Goal: Task Accomplishment & Management: Complete application form

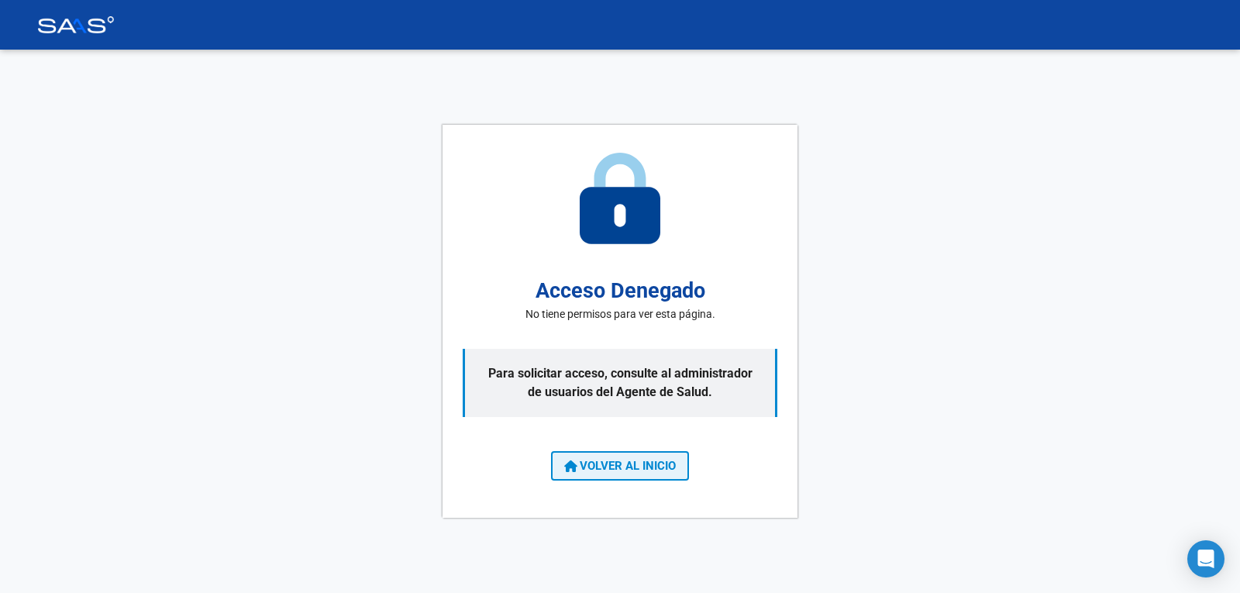
click at [623, 463] on span "VOLVER AL INICIO" at bounding box center [620, 466] width 112 height 14
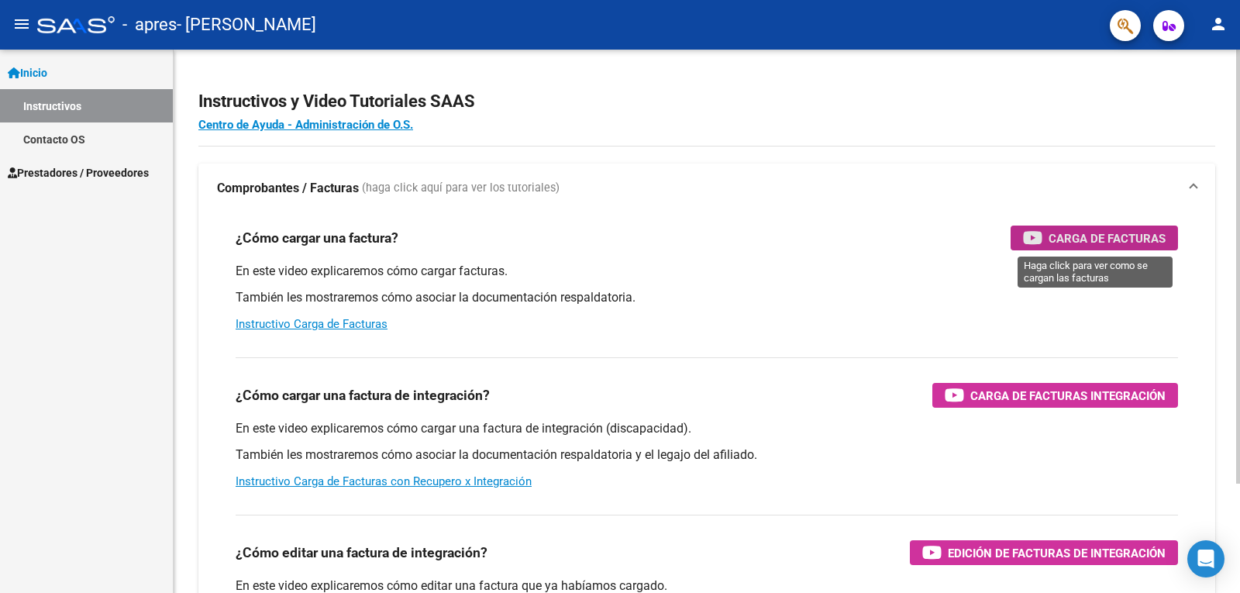
click at [1088, 240] on span "Carga de Facturas" at bounding box center [1107, 238] width 117 height 19
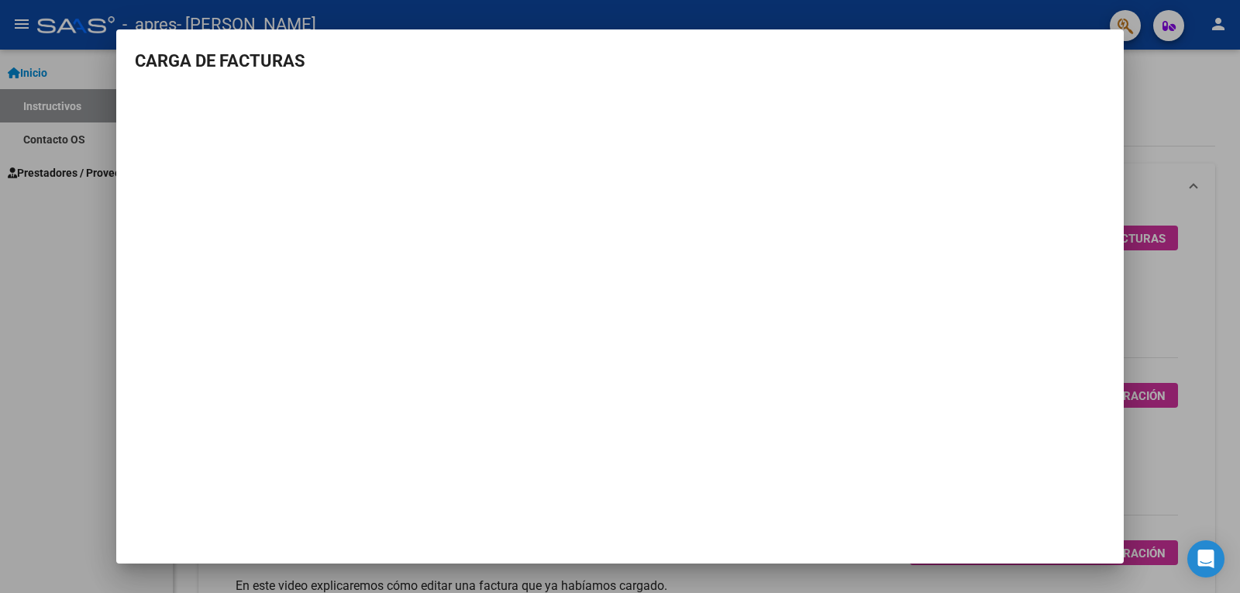
click at [1221, 90] on div at bounding box center [620, 296] width 1240 height 593
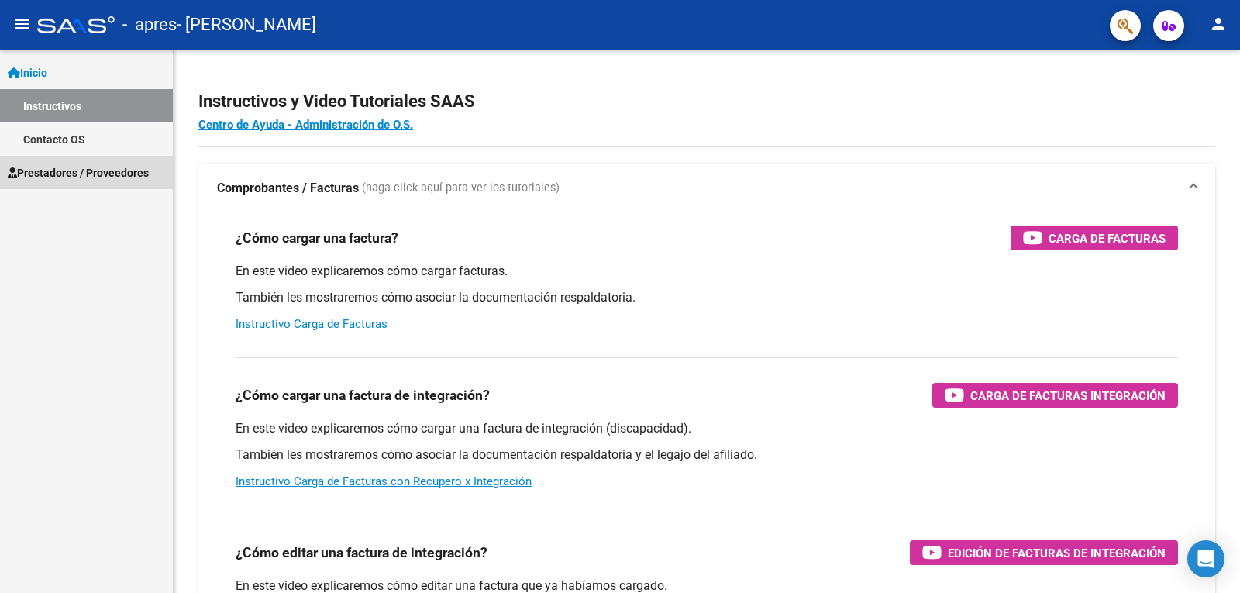
click at [57, 171] on span "Prestadores / Proveedores" at bounding box center [78, 172] width 141 height 17
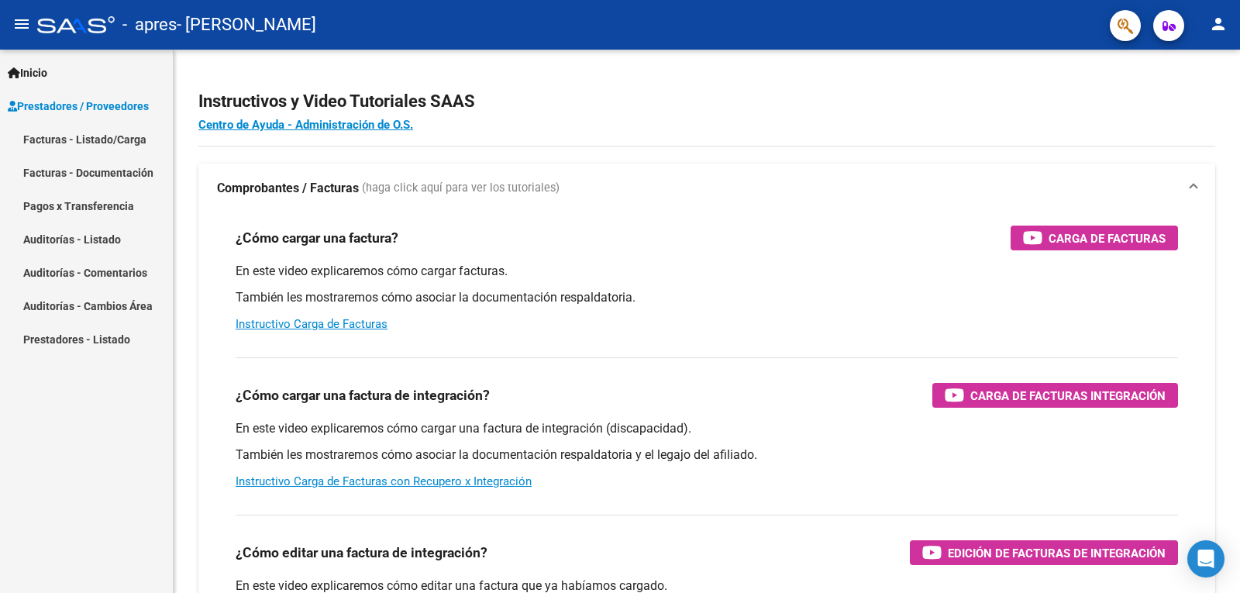
click at [53, 176] on link "Facturas - Documentación" at bounding box center [86, 172] width 173 height 33
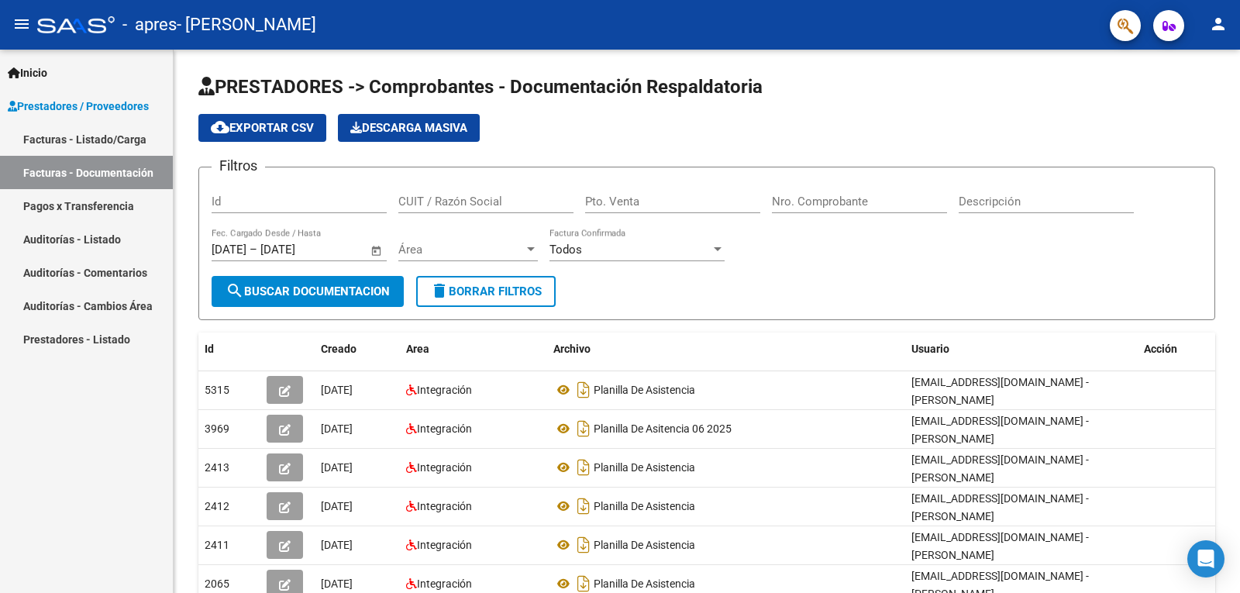
click at [98, 141] on link "Facturas - Listado/Carga" at bounding box center [86, 138] width 173 height 33
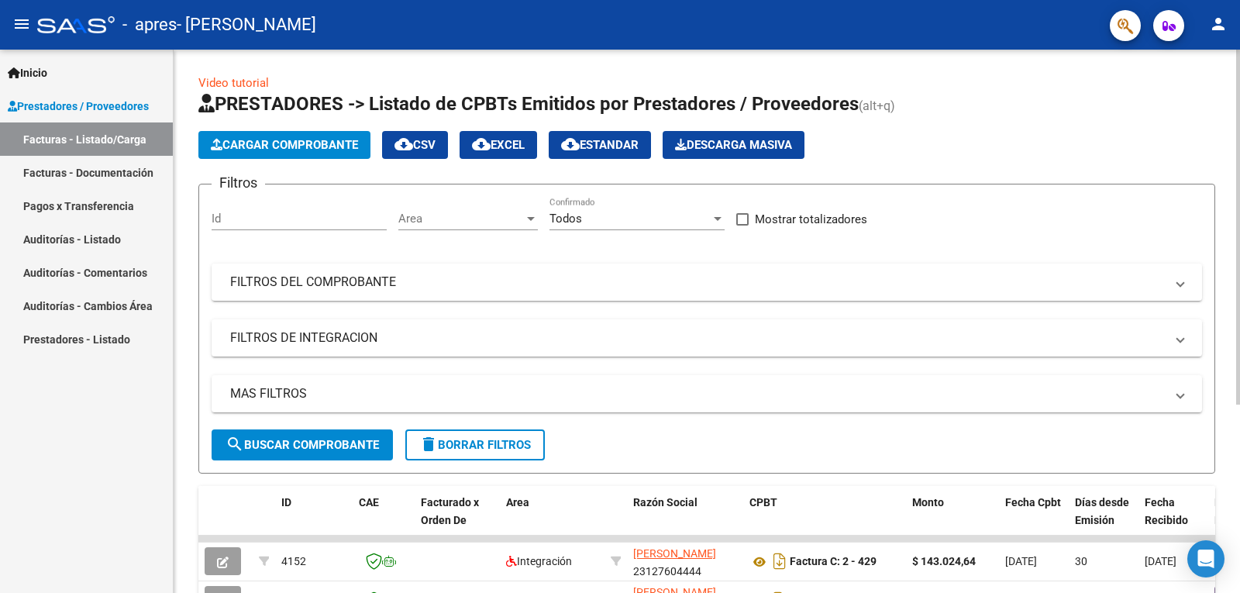
click at [247, 217] on input "Id" at bounding box center [299, 219] width 175 height 14
click at [277, 141] on span "Cargar Comprobante" at bounding box center [284, 145] width 147 height 14
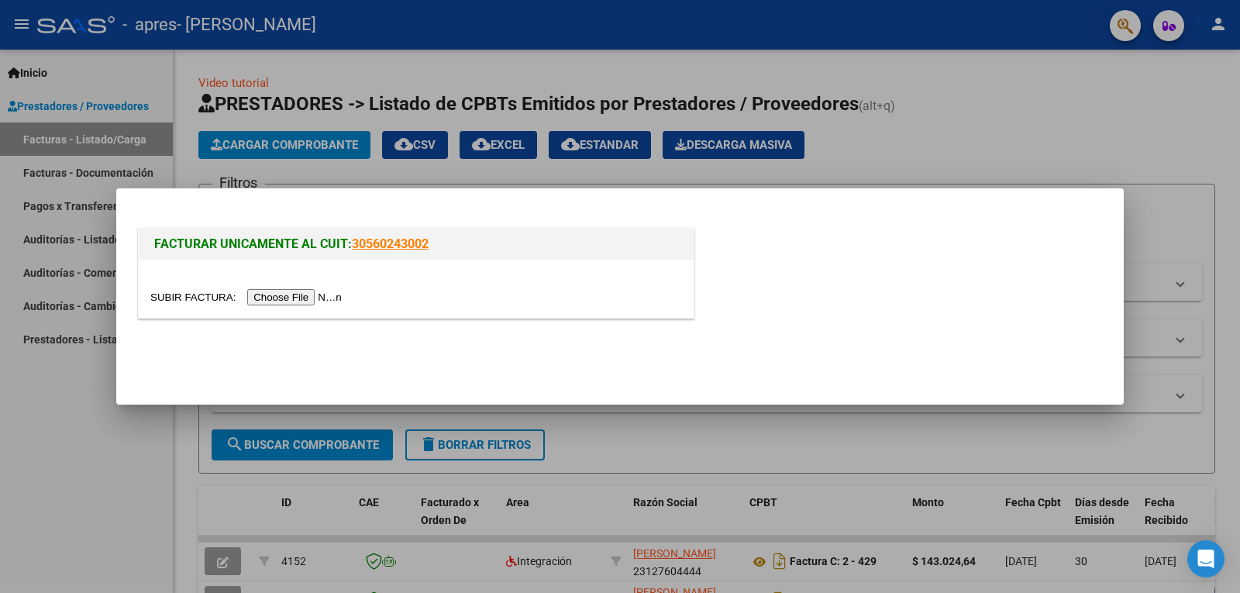
click at [266, 295] on input "file" at bounding box center [248, 297] width 196 height 16
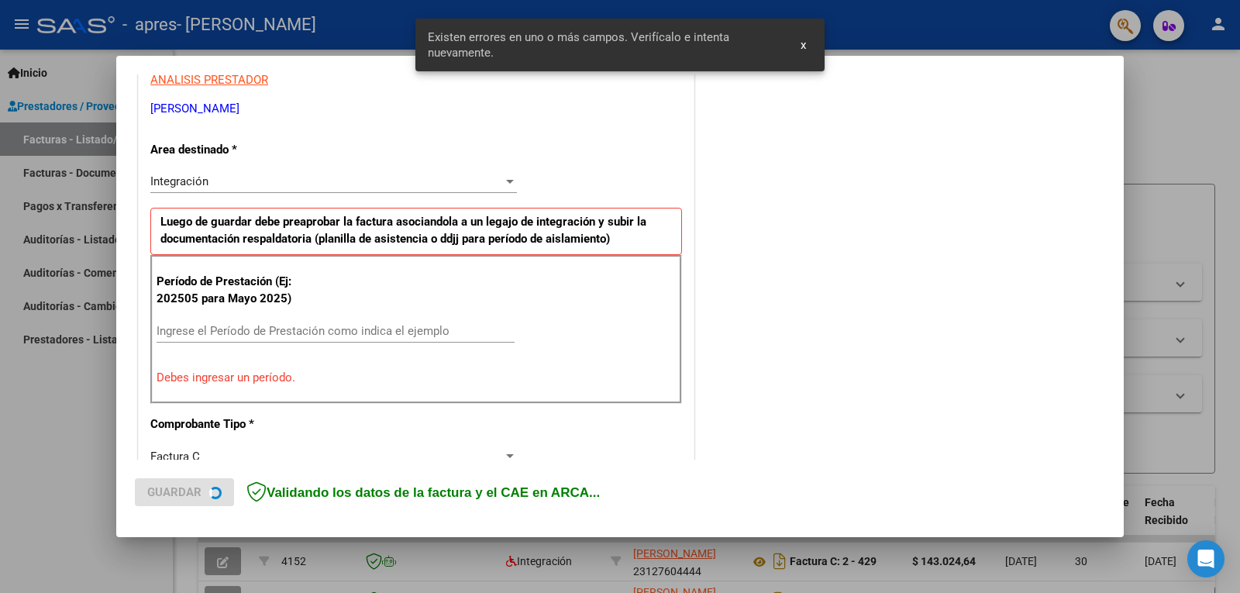
scroll to position [318, 0]
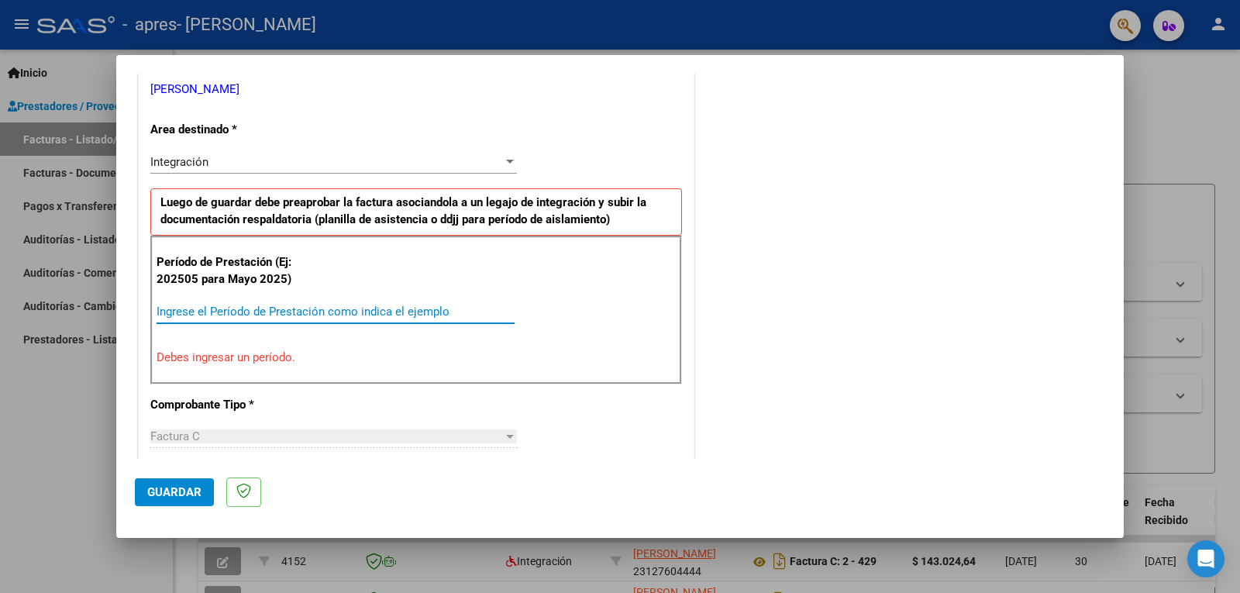
click at [265, 316] on input "Ingrese el Período de Prestación como indica el ejemplo" at bounding box center [336, 312] width 358 height 14
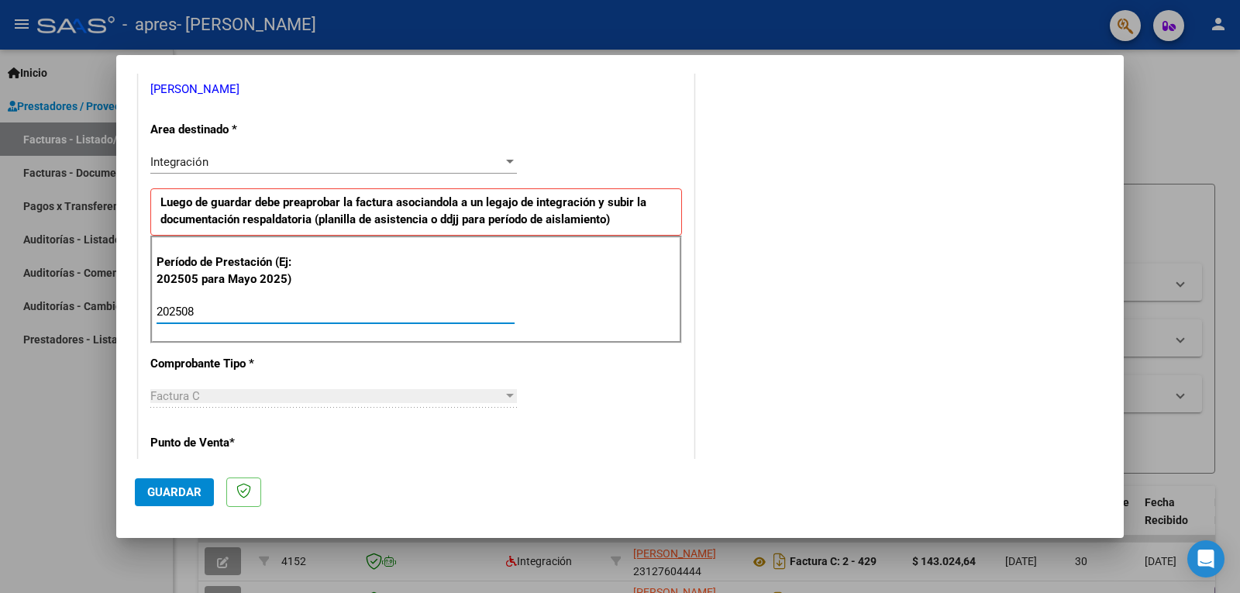
scroll to position [395, 0]
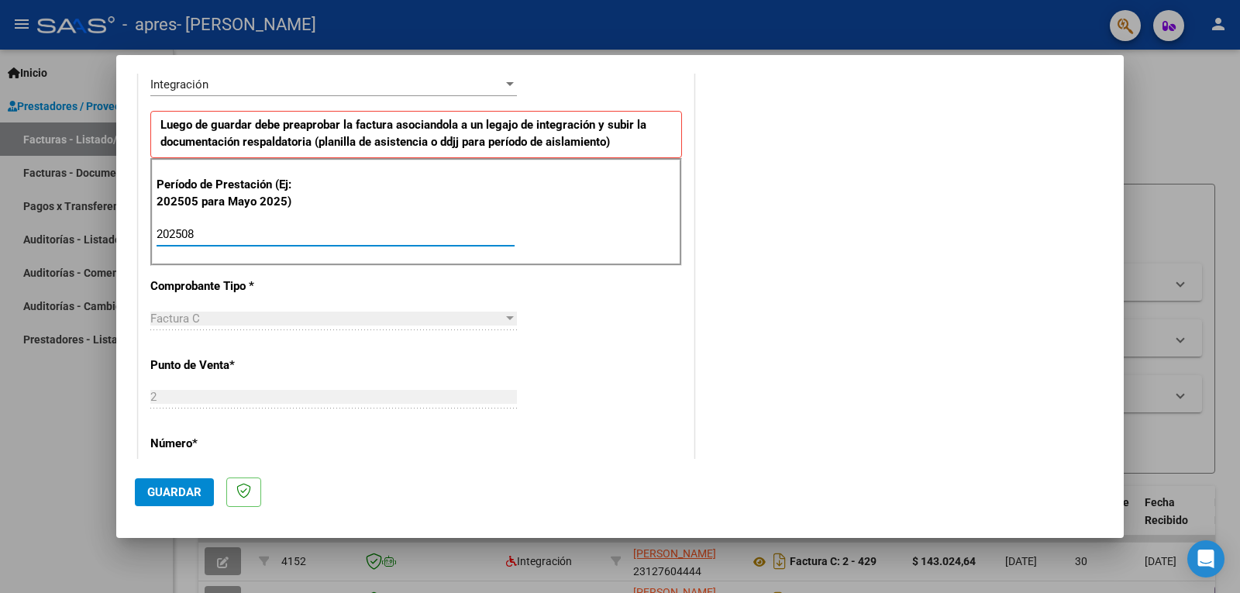
type input "202508"
click at [170, 488] on span "Guardar" at bounding box center [174, 492] width 54 height 14
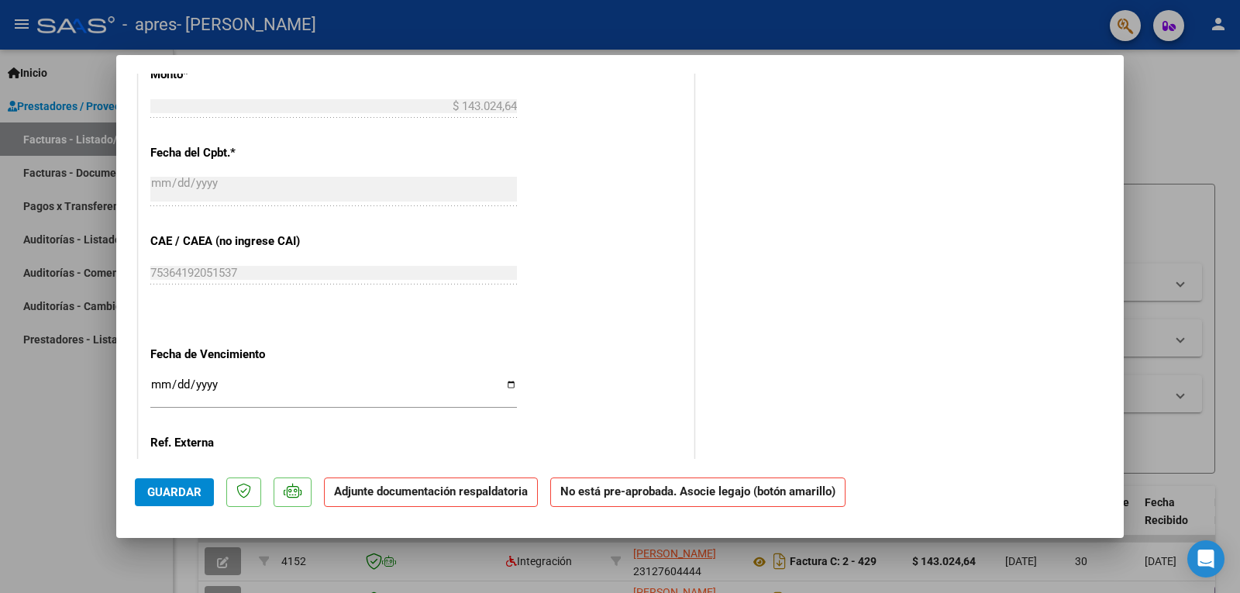
scroll to position [853, 0]
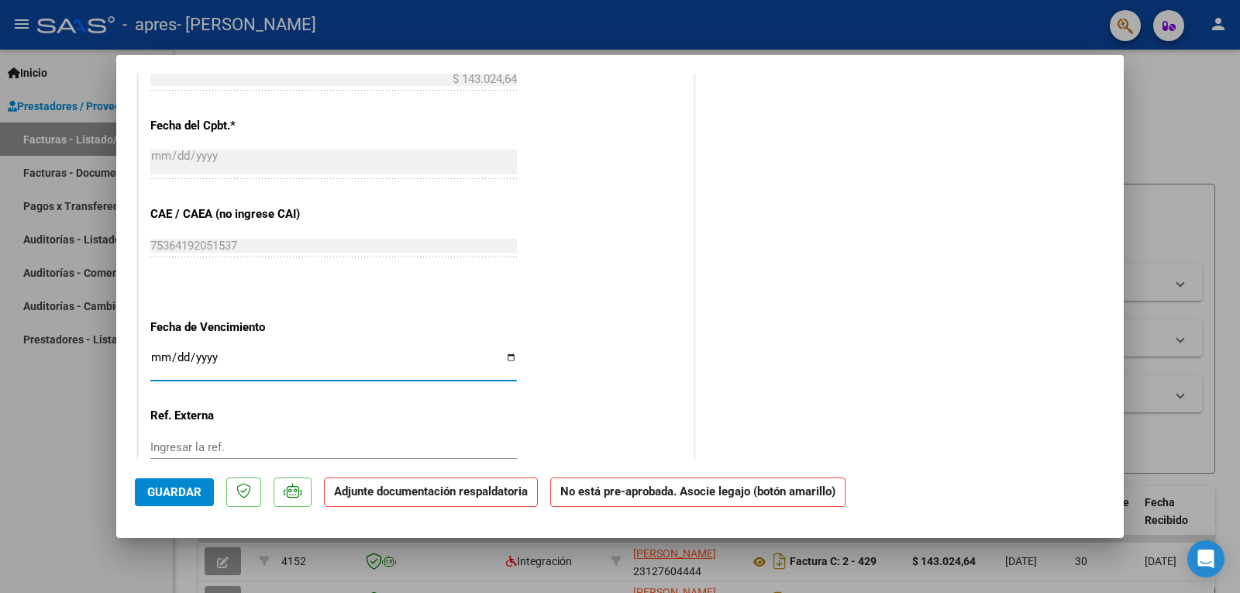
click at [507, 354] on input "Ingresar la fecha" at bounding box center [333, 363] width 367 height 25
type input "[DATE]"
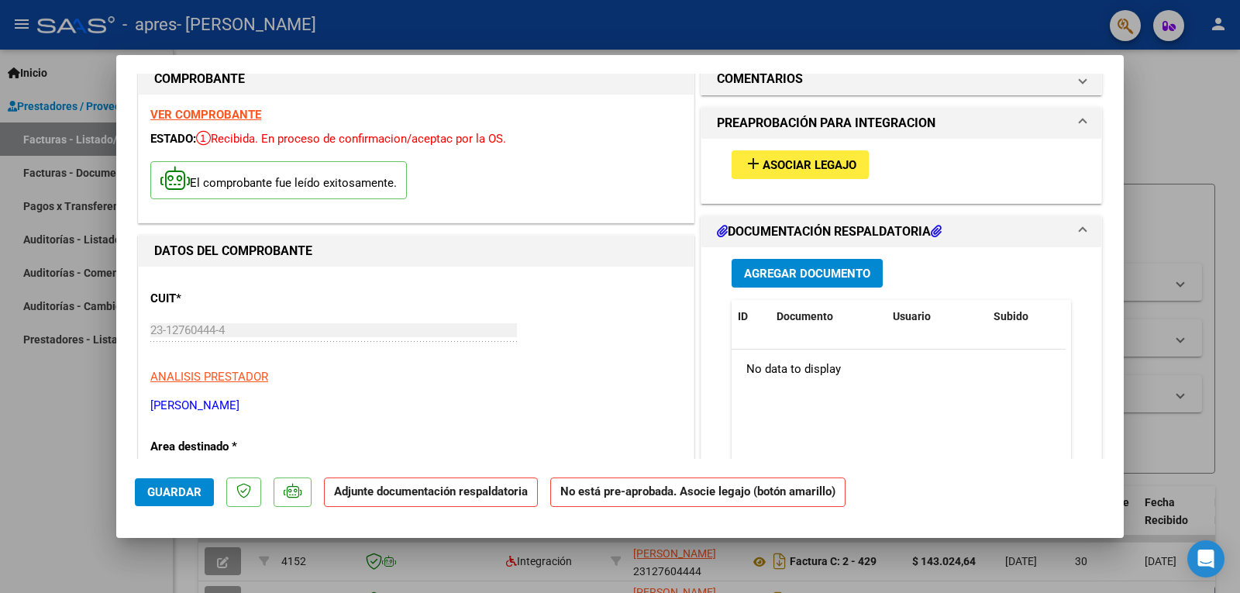
scroll to position [0, 0]
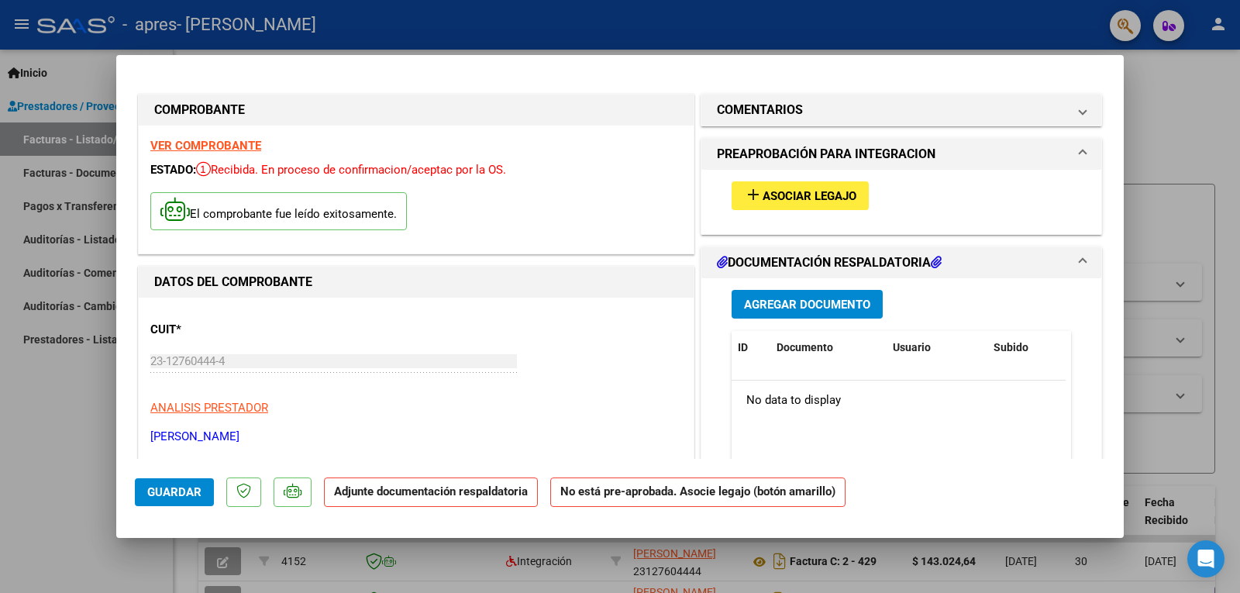
click at [825, 192] on span "Asociar Legajo" at bounding box center [810, 196] width 94 height 14
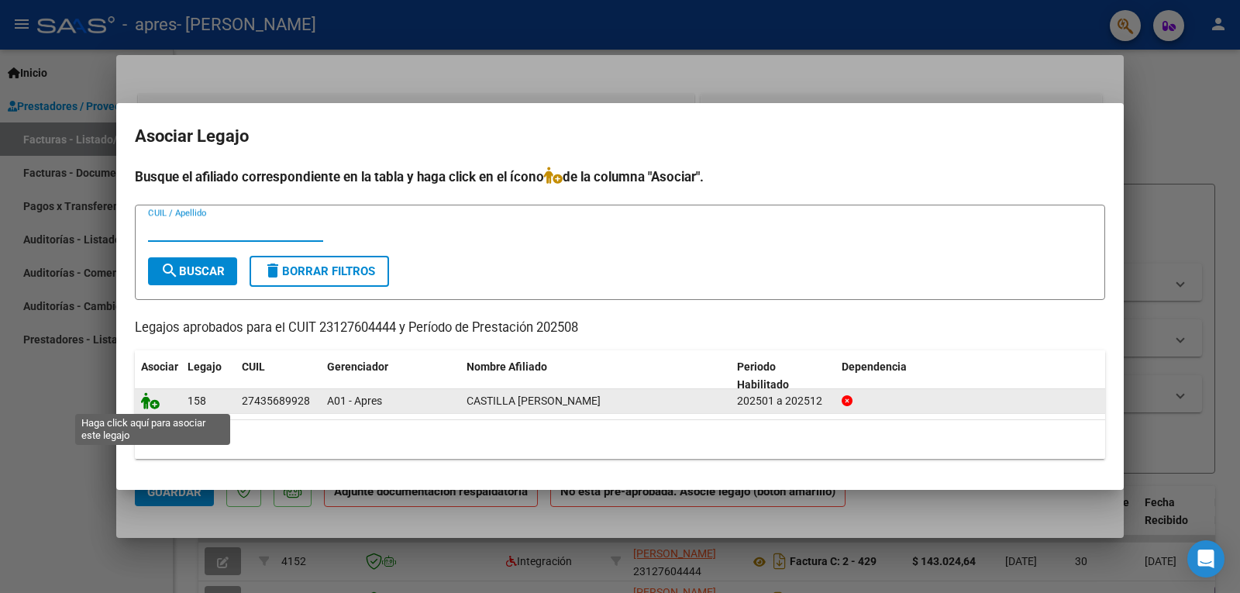
click at [153, 400] on icon at bounding box center [150, 400] width 19 height 17
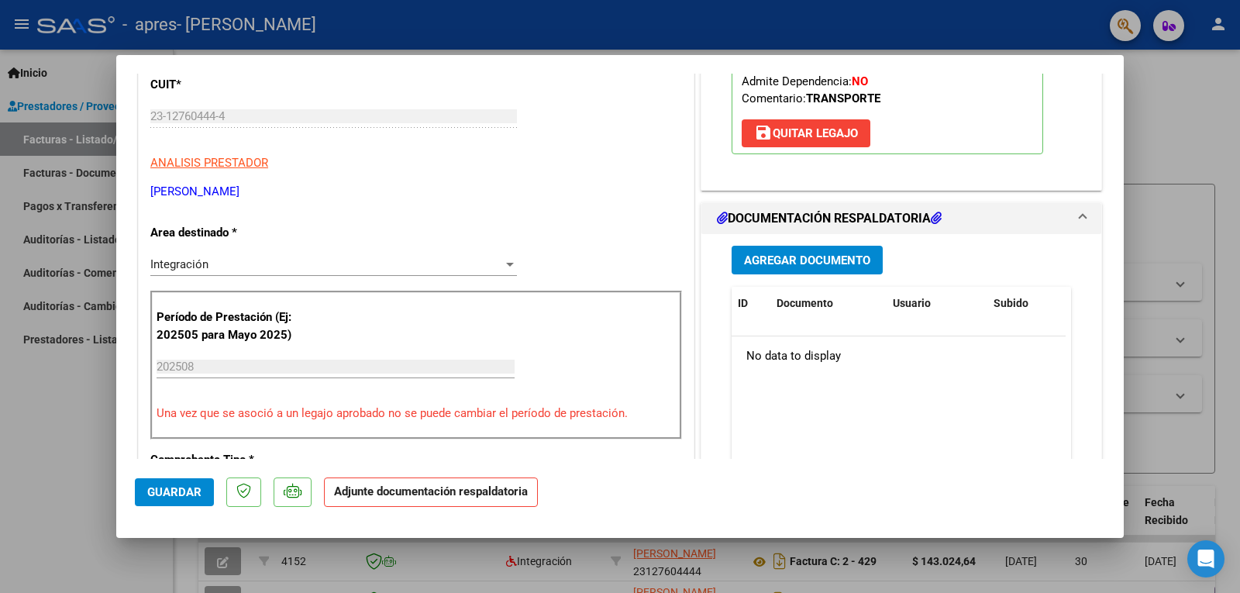
scroll to position [310, 0]
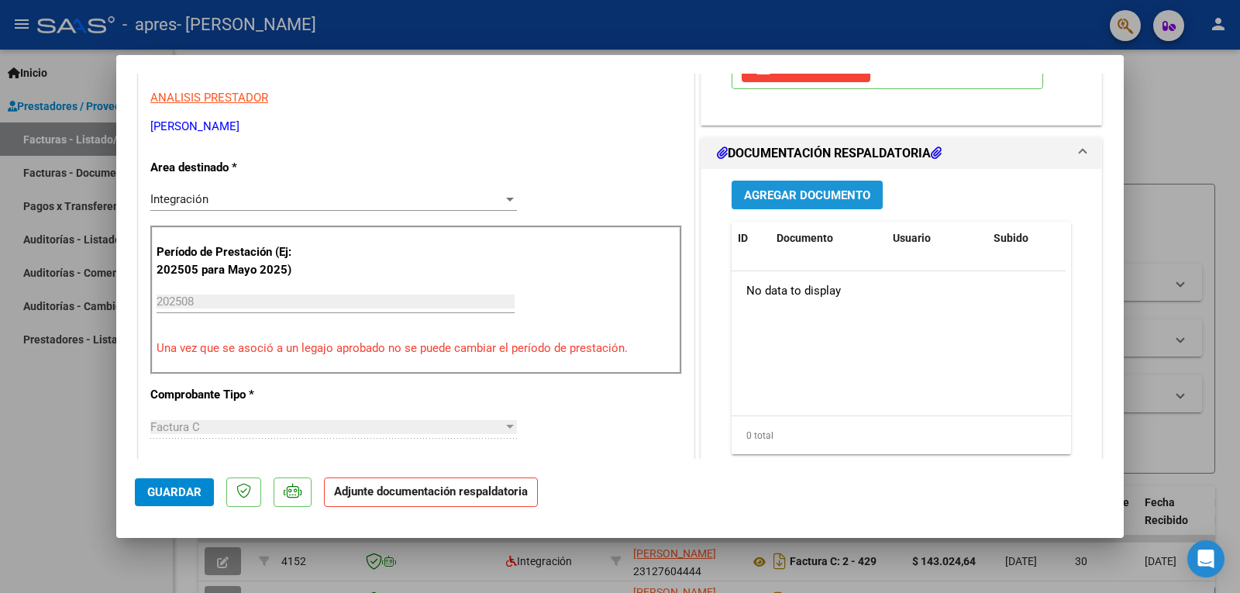
click at [806, 189] on span "Agregar Documento" at bounding box center [807, 195] width 126 height 14
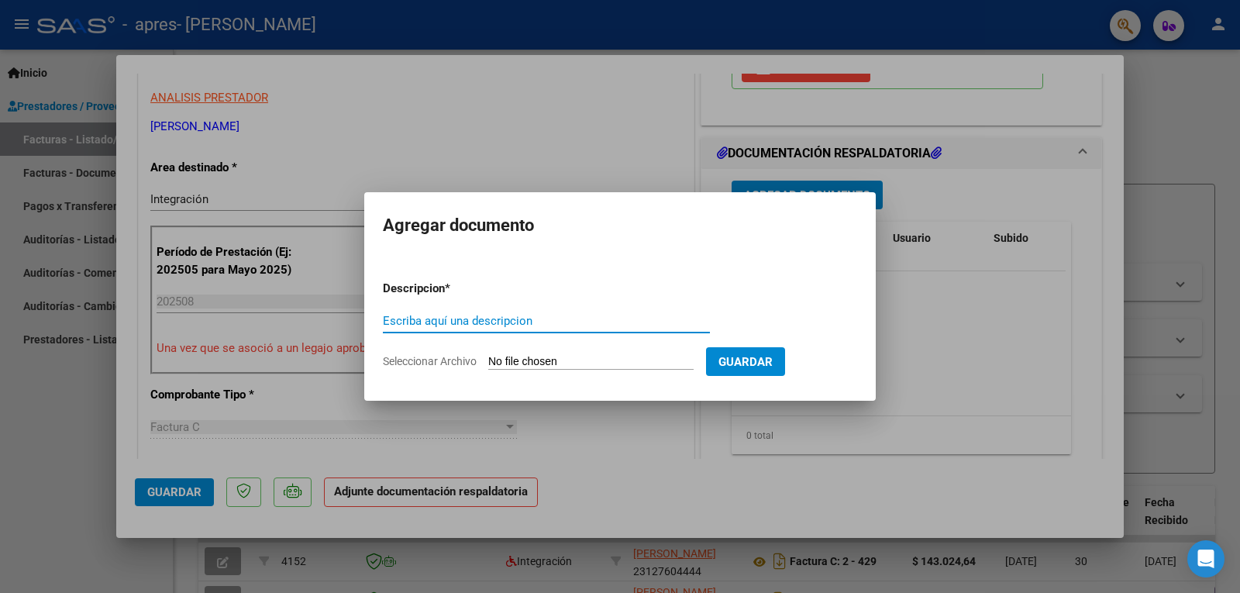
click at [450, 325] on input "Escriba aquí una descripcion" at bounding box center [546, 321] width 327 height 14
click at [443, 363] on span "Seleccionar Archivo" at bounding box center [430, 361] width 94 height 12
click at [488, 363] on input "Seleccionar Archivo" at bounding box center [590, 362] width 205 height 15
type input "C:\fakepath\ASIST 08 2025 [GEOGRAPHIC_DATA]pdf"
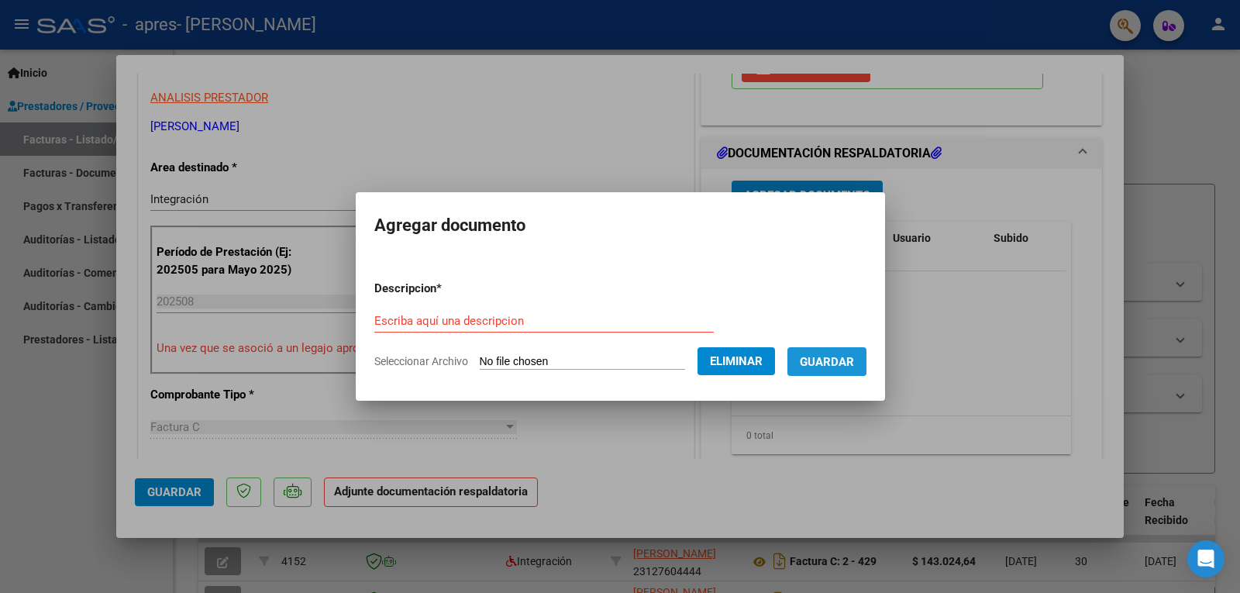
click at [838, 353] on button "Guardar" at bounding box center [827, 361] width 79 height 29
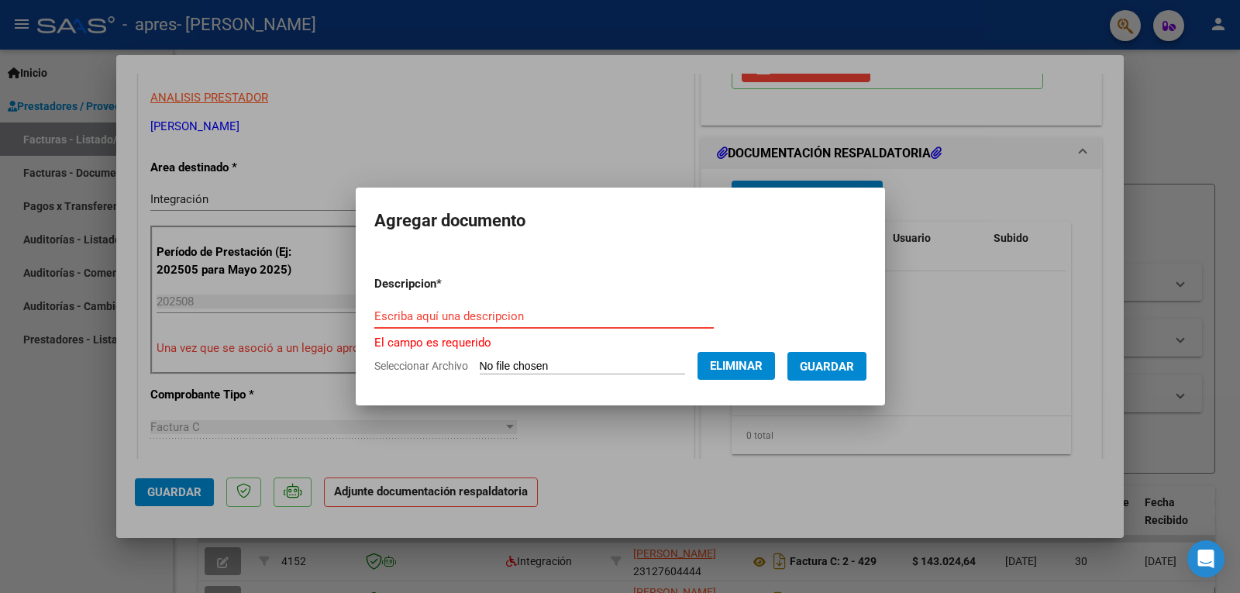
click at [374, 317] on input "Escriba aquí una descripcion" at bounding box center [544, 316] width 340 height 14
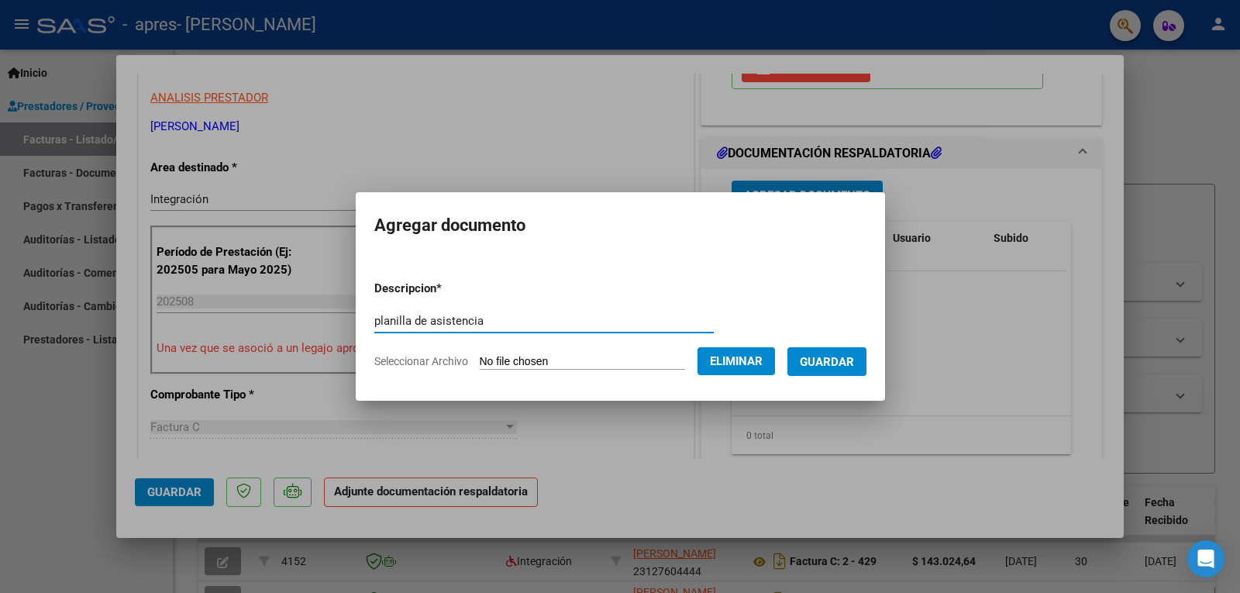
type input "planilla de asistencia"
click at [822, 363] on span "Guardar" at bounding box center [827, 362] width 54 height 14
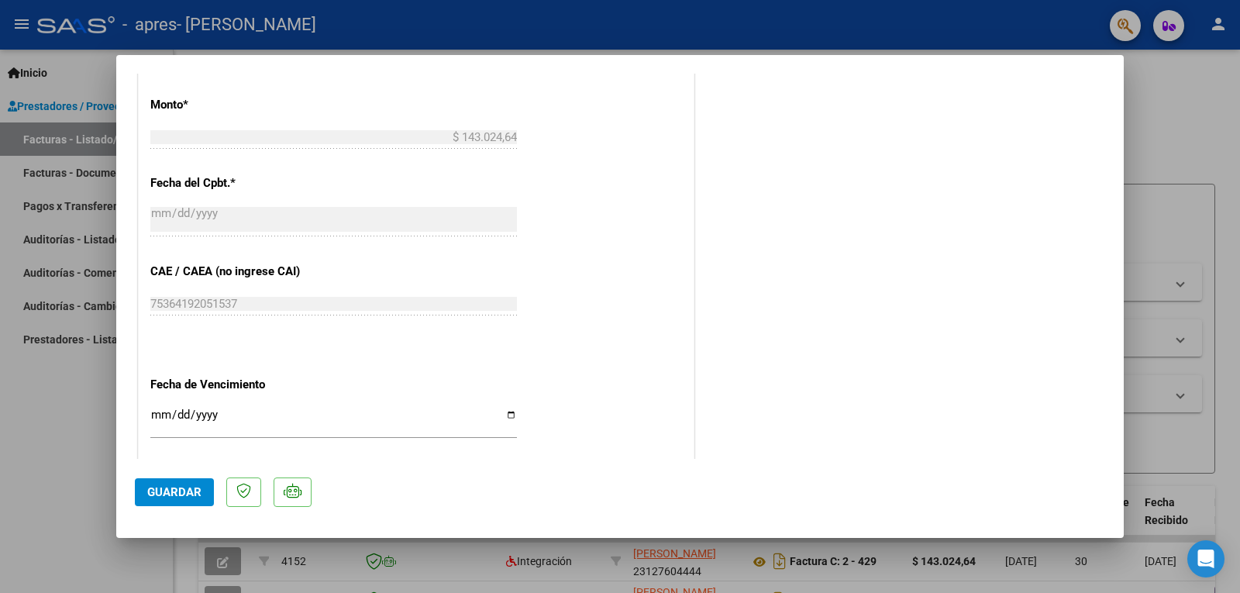
scroll to position [1002, 0]
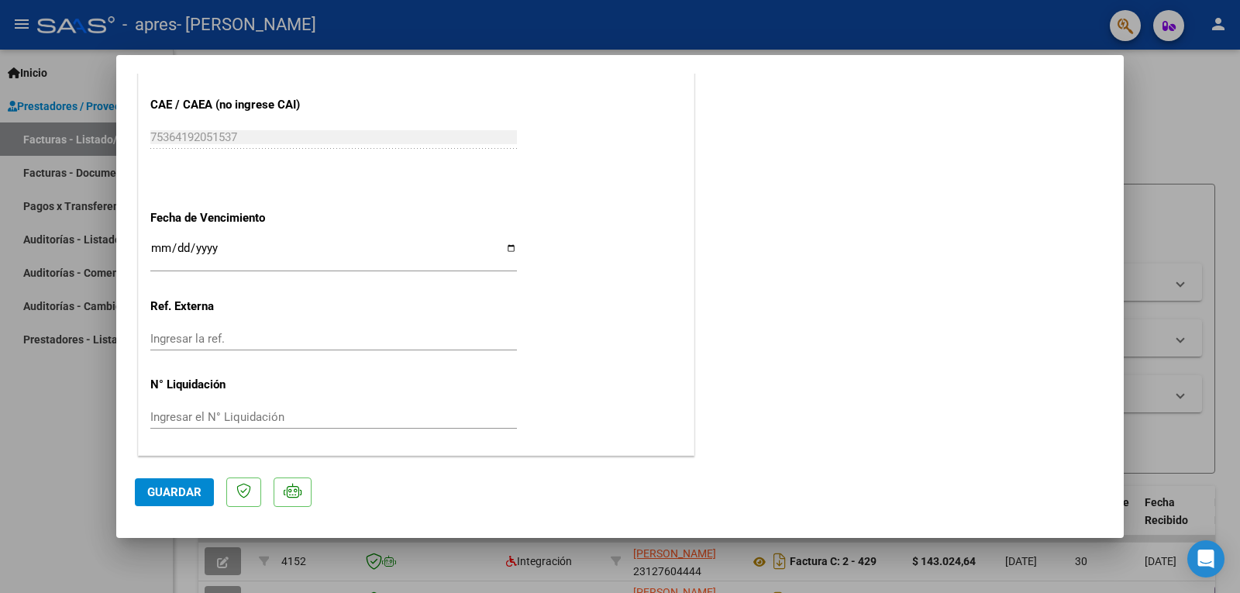
click at [1215, 132] on div at bounding box center [620, 296] width 1240 height 593
type input "$ 0,00"
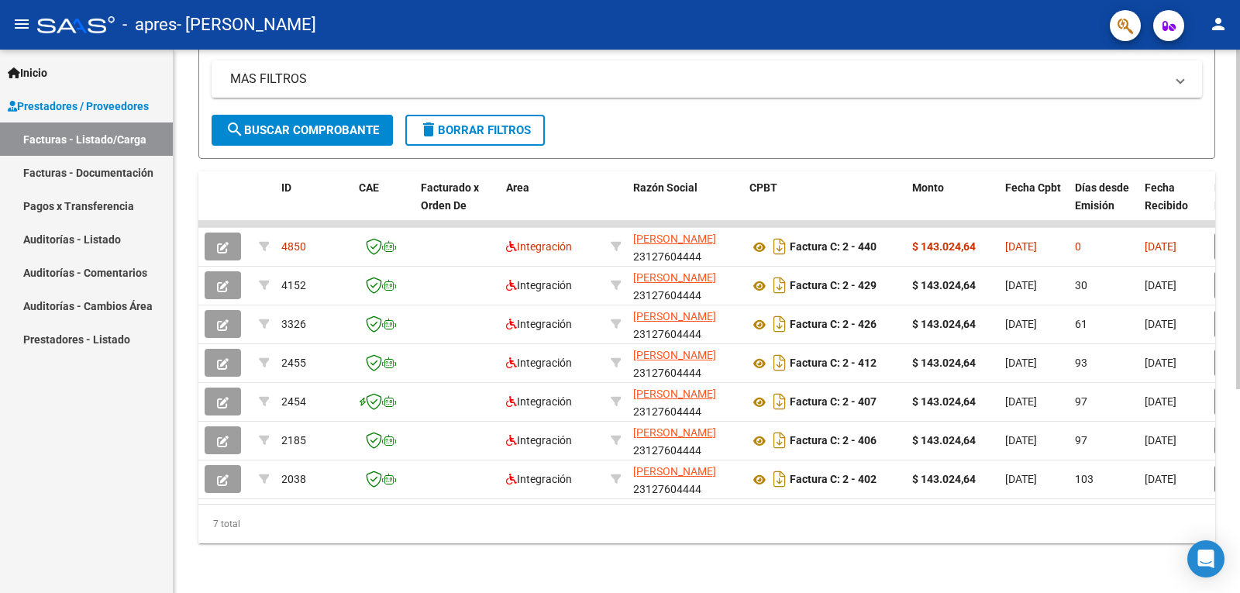
scroll to position [20, 0]
